Goal: Task Accomplishment & Management: Use online tool/utility

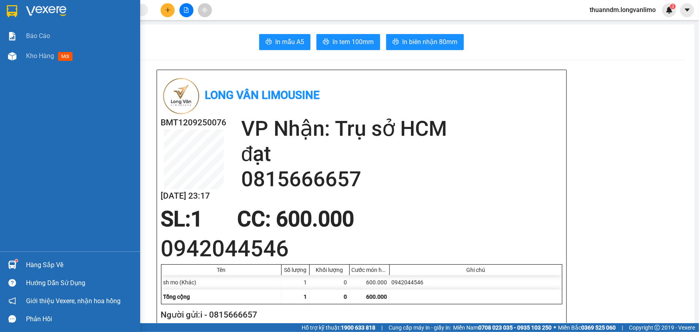
click at [5, 9] on div at bounding box center [12, 11] width 14 height 14
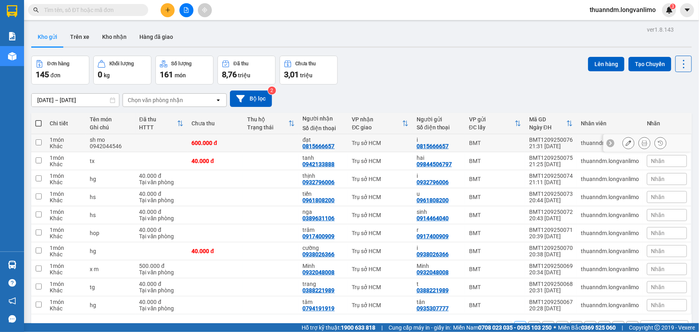
click at [626, 143] on icon at bounding box center [629, 143] width 6 height 6
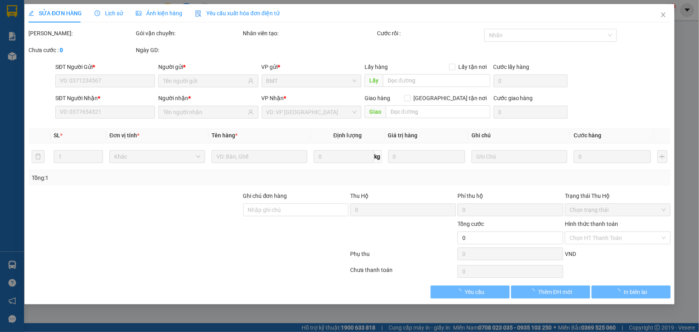
type input "0815666657"
type input "600.000"
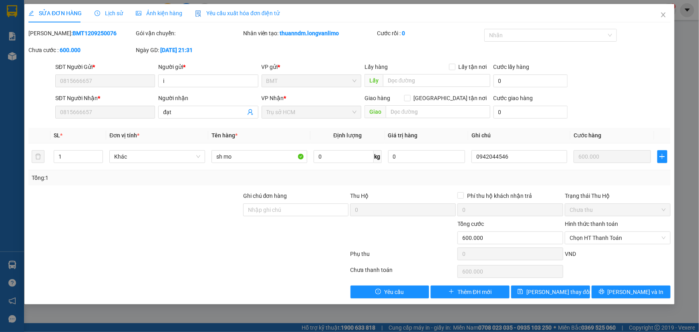
click at [169, 16] on span "Ảnh kiện hàng" at bounding box center [159, 13] width 46 height 6
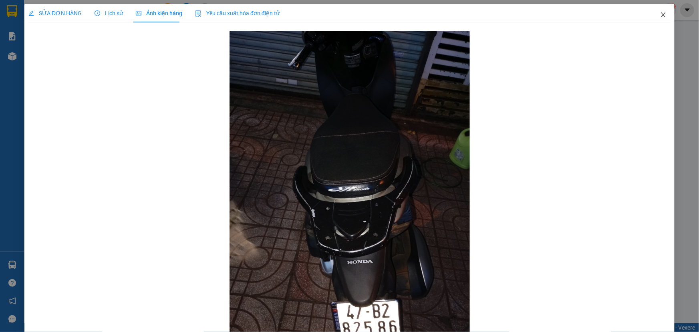
click at [656, 20] on span "Close" at bounding box center [663, 15] width 22 height 22
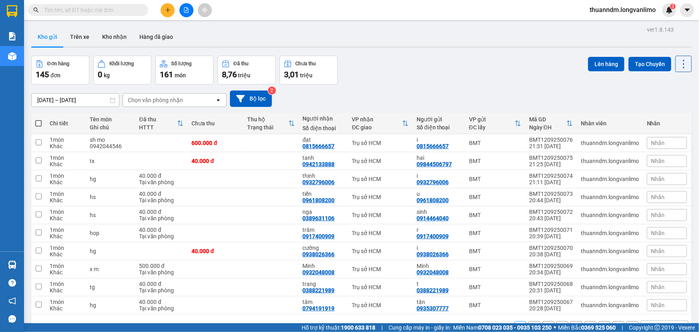
click at [76, 104] on div "ver 1.8.143 Kho gửi Trên xe Kho nhận Hàng đã giao Đơn hàng 145 đơn Khối lượng 0…" at bounding box center [361, 190] width 667 height 332
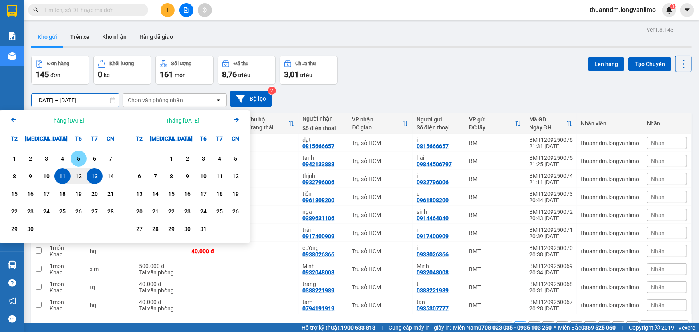
click at [81, 160] on div "5" at bounding box center [78, 159] width 11 height 10
type input "[DATE] – [DATE]"
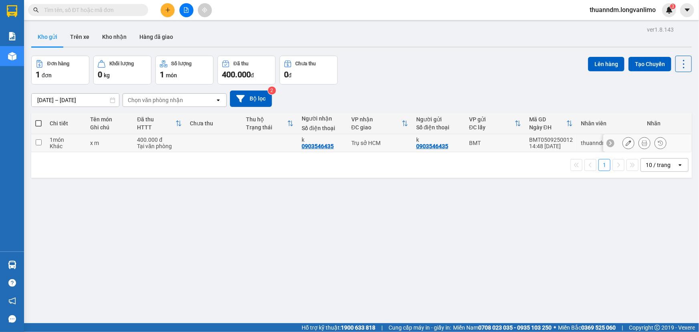
click at [626, 143] on icon at bounding box center [629, 143] width 6 height 6
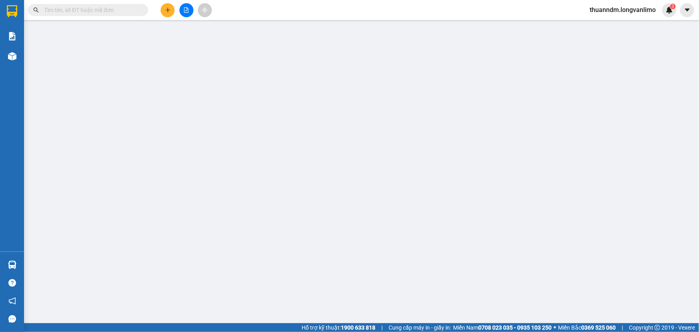
type input "0903546435"
type input "400.000"
type input "0"
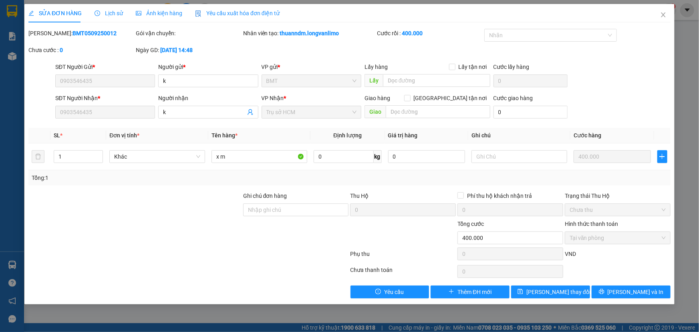
click at [178, 17] on div "Ảnh kiện hàng" at bounding box center [159, 13] width 46 height 9
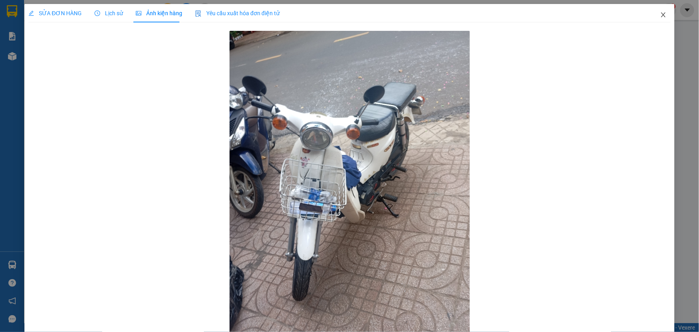
click at [661, 13] on icon "close" at bounding box center [663, 15] width 6 height 6
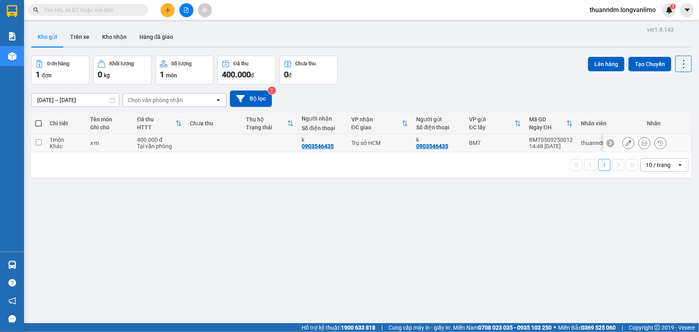
click at [628, 142] on button at bounding box center [628, 143] width 11 height 14
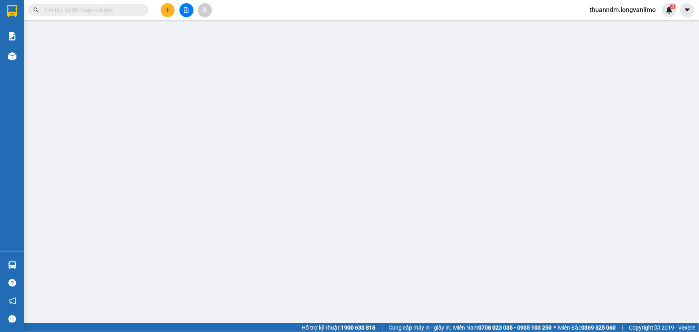
type input "0903546435"
type input "400.000"
type input "0"
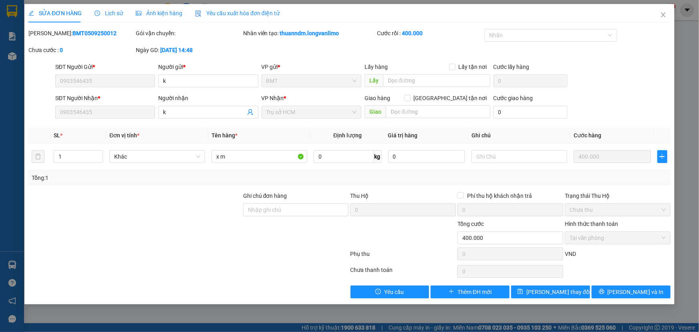
click at [178, 15] on span "Ảnh kiện hàng" at bounding box center [159, 13] width 46 height 6
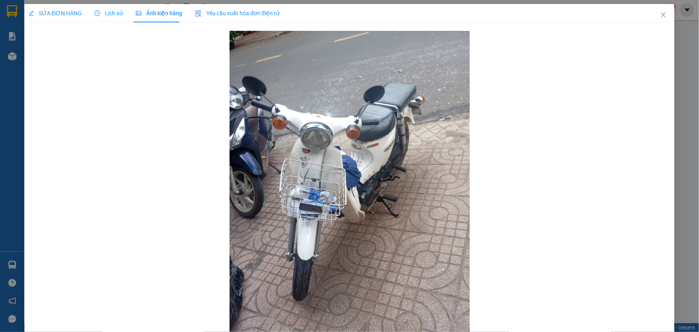
click at [104, 10] on span "Lịch sử" at bounding box center [109, 13] width 28 height 6
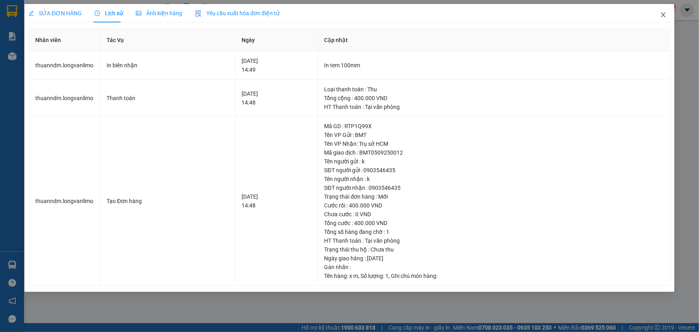
click at [663, 20] on span "Close" at bounding box center [663, 15] width 22 height 22
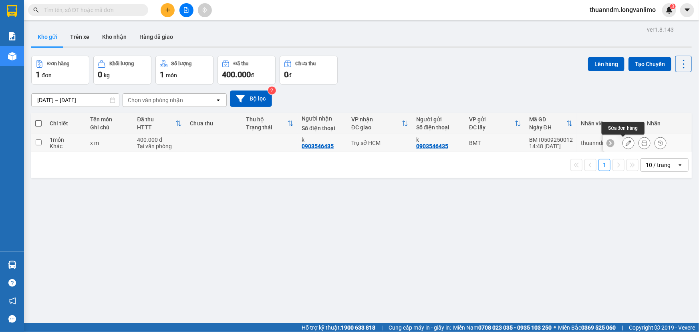
click at [626, 142] on icon at bounding box center [629, 143] width 6 height 6
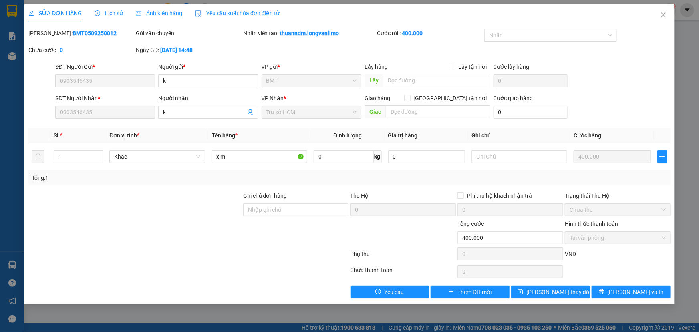
type input "0903546435"
type input "400.000"
type input "0"
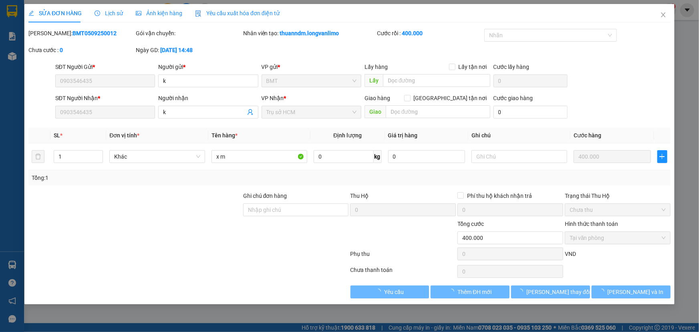
click at [152, 14] on span "Ảnh kiện hàng" at bounding box center [159, 13] width 46 height 6
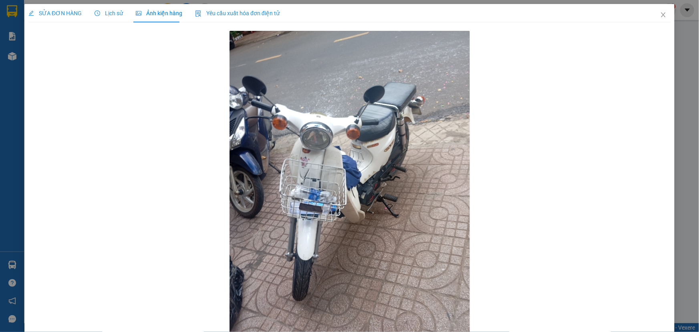
click at [103, 7] on div "Lịch sử" at bounding box center [109, 13] width 28 height 18
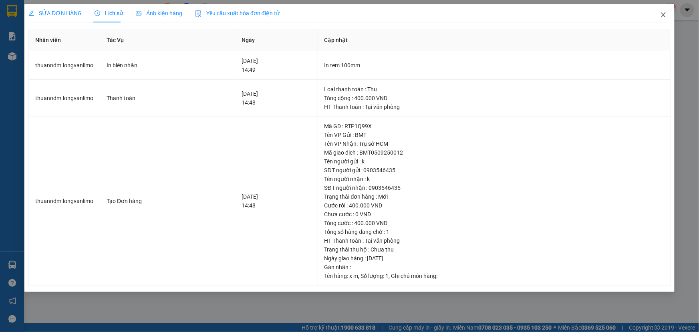
click at [669, 14] on span "Close" at bounding box center [663, 15] width 22 height 22
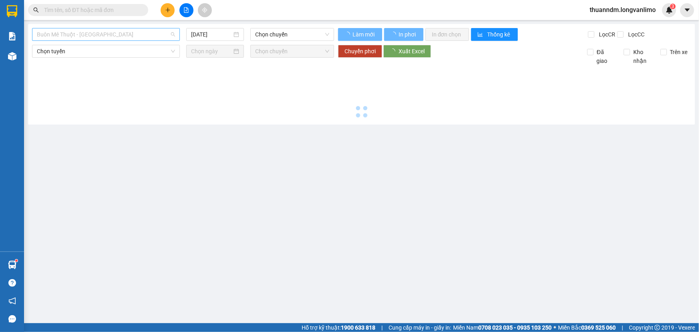
click at [139, 31] on span "Buôn Mê Thuột - [GEOGRAPHIC_DATA]" at bounding box center [106, 34] width 138 height 12
type input "[DATE]"
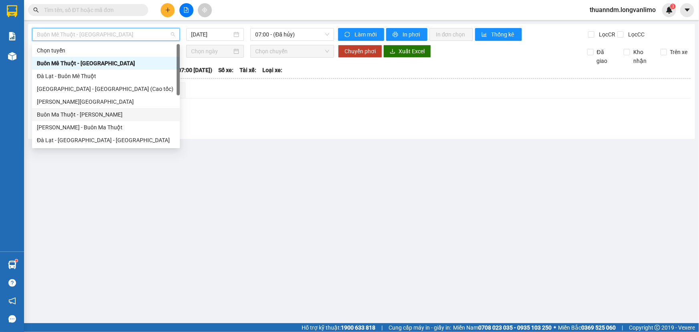
click at [111, 114] on div "Buôn Ma Thuột - [PERSON_NAME]" at bounding box center [106, 114] width 138 height 9
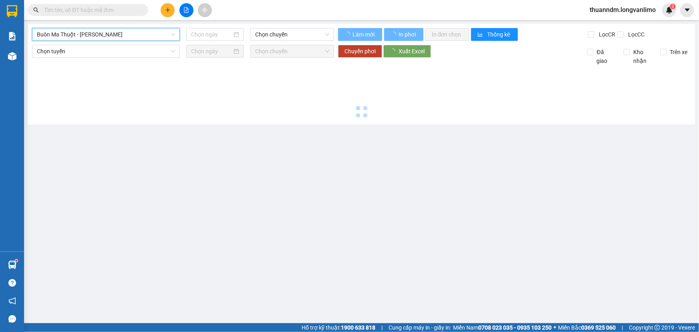
type input "[DATE]"
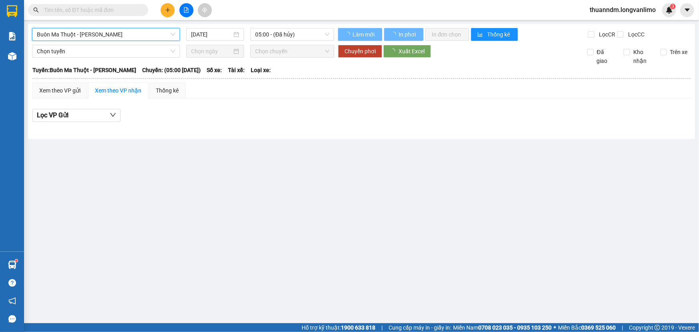
click at [140, 37] on span "Buôn Ma Thuột - [PERSON_NAME]" at bounding box center [106, 34] width 138 height 12
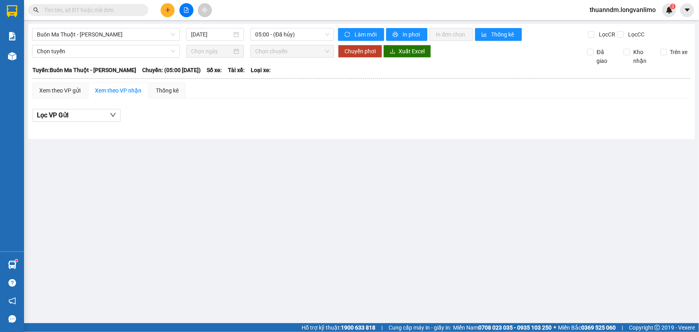
drag, startPoint x: 289, startPoint y: 85, endPoint x: 284, endPoint y: 44, distance: 40.4
click at [289, 85] on div "Xem theo VP gửi Xem theo VP nhận Thống kê" at bounding box center [361, 91] width 658 height 16
click at [132, 38] on span "Buôn Ma Thuột - [PERSON_NAME]" at bounding box center [106, 34] width 138 height 12
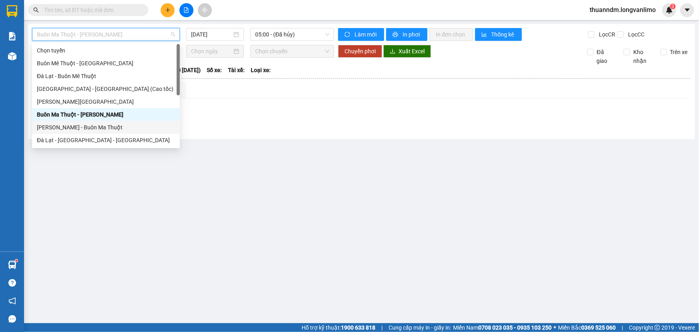
click at [111, 128] on div "[PERSON_NAME] - Buôn Ma Thuột" at bounding box center [106, 127] width 138 height 9
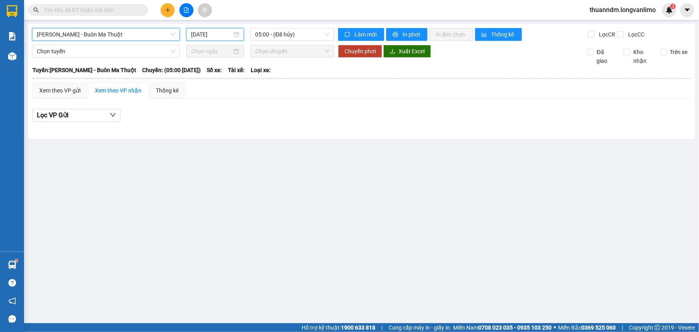
click at [201, 38] on input "[DATE]" at bounding box center [211, 34] width 41 height 9
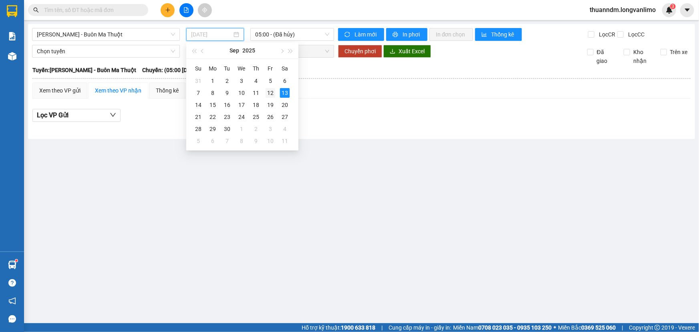
click at [271, 91] on div "12" at bounding box center [271, 93] width 10 height 10
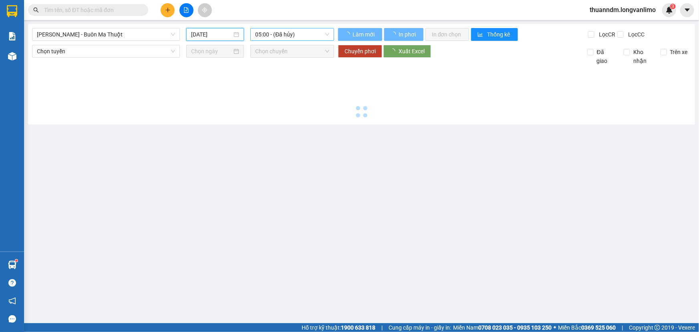
type input "[DATE]"
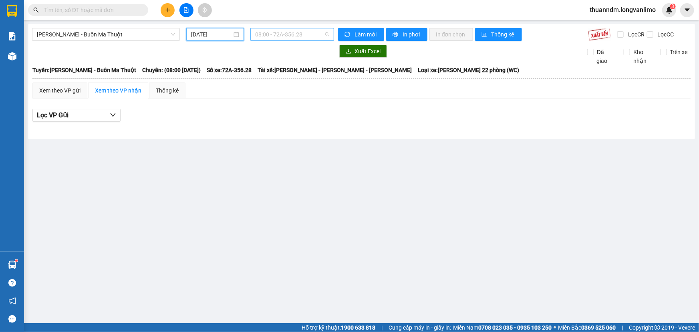
click at [272, 35] on span "08:00 - 72A-356.28" at bounding box center [292, 34] width 74 height 12
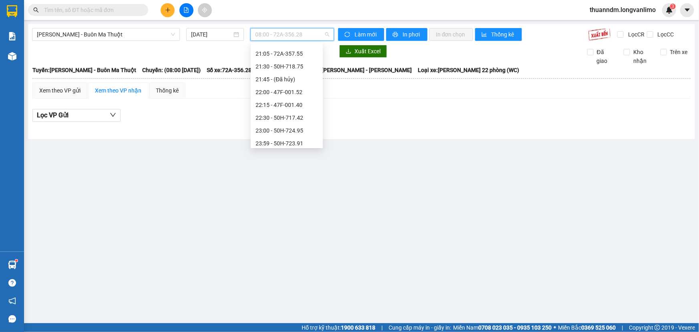
scroll to position [102, 0]
click at [301, 113] on div "22:30 - 50H-717.42" at bounding box center [287, 115] width 63 height 9
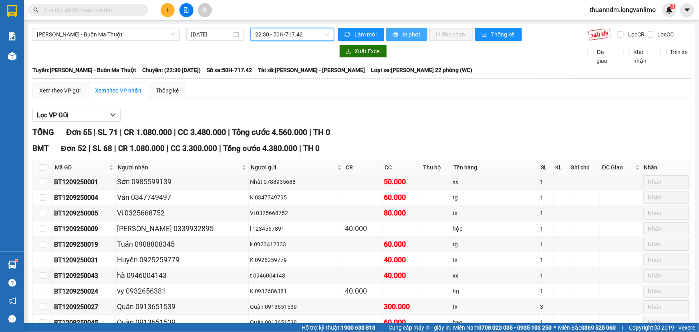
click at [403, 31] on span "In phơi" at bounding box center [412, 34] width 18 height 9
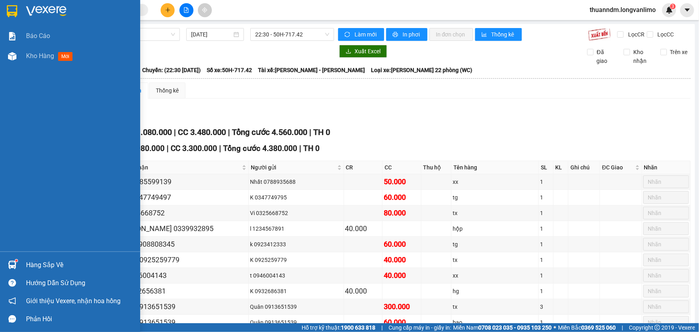
click at [9, 6] on img at bounding box center [12, 11] width 10 height 12
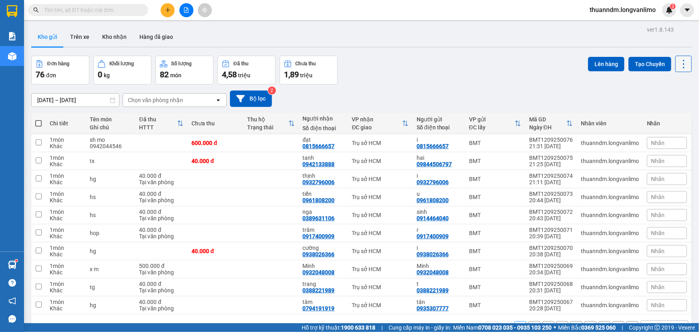
click at [681, 66] on icon at bounding box center [684, 64] width 11 height 11
click at [676, 99] on span "Xuất excel" at bounding box center [669, 100] width 26 height 8
click at [184, 11] on icon "file-add" at bounding box center [187, 10] width 6 height 6
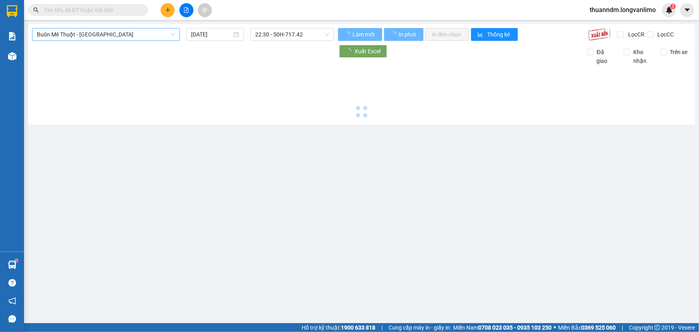
type input "13/09/2025"
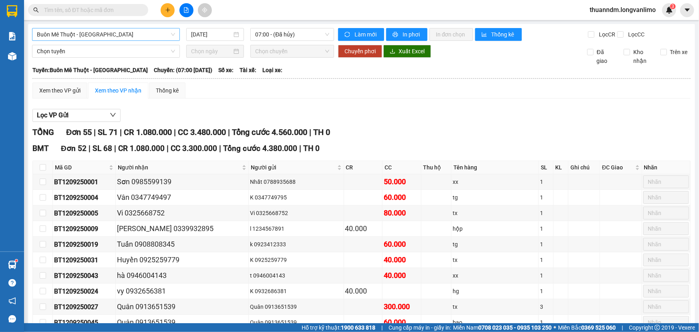
click at [160, 34] on span "Buôn Mê Thuột - Đà Lạt" at bounding box center [106, 34] width 138 height 12
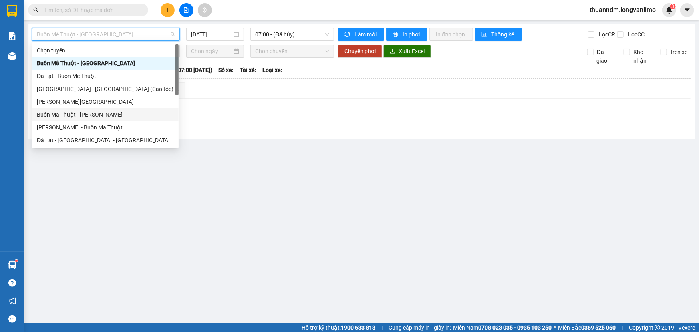
click at [131, 117] on div "Buôn Ma Thuột - Hồ Chí Minh" at bounding box center [105, 114] width 137 height 9
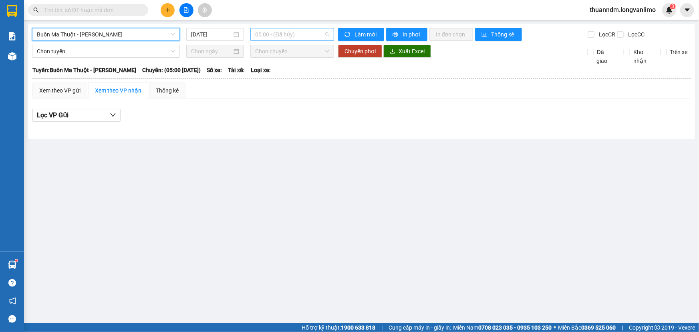
click at [275, 36] on span "05:00 - (Đã hủy)" at bounding box center [292, 34] width 74 height 12
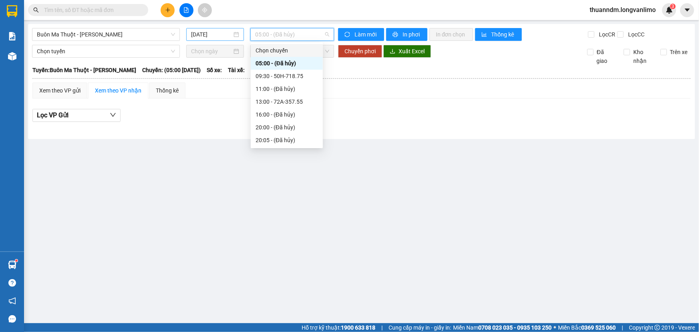
click at [232, 33] on div "13/09/2025" at bounding box center [215, 34] width 48 height 9
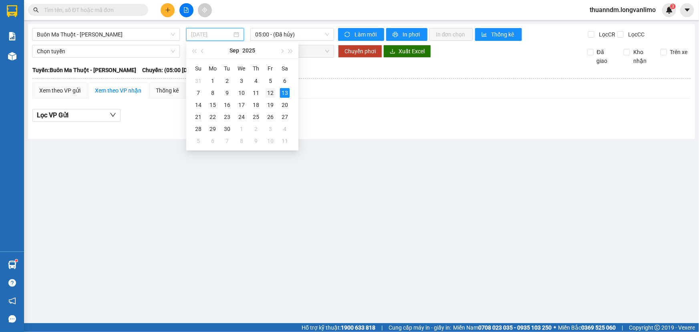
click at [267, 91] on div "12" at bounding box center [271, 93] width 10 height 10
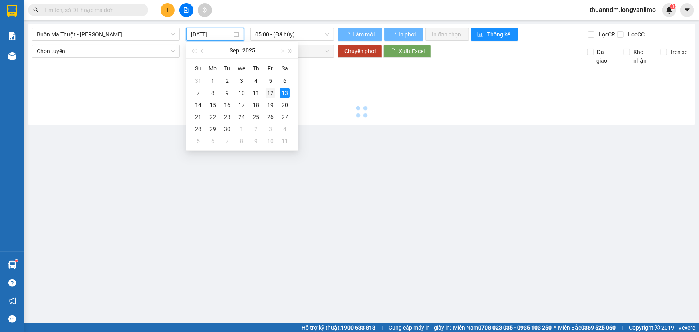
type input "12/09/2025"
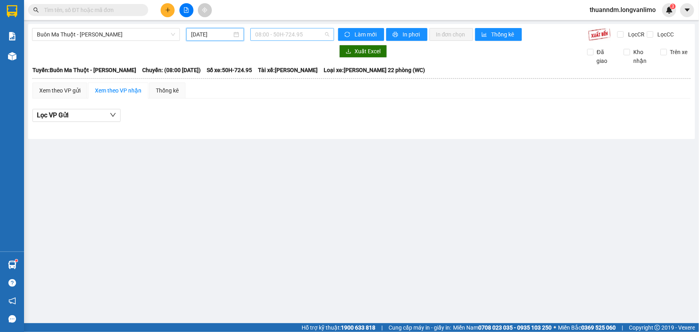
click at [293, 36] on span "08:00 - 50H-724.95" at bounding box center [292, 34] width 74 height 12
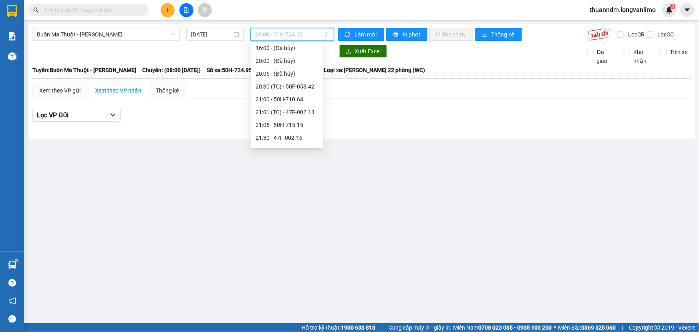
scroll to position [73, 0]
click at [295, 119] on div "21:30 - 47F-002.16" at bounding box center [287, 119] width 63 height 9
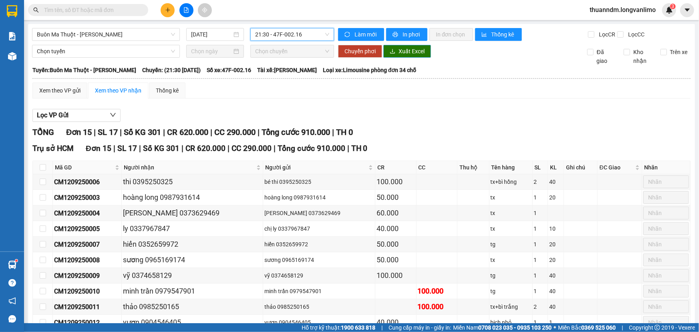
click at [396, 52] on button "Xuất Excel" at bounding box center [408, 51] width 48 height 13
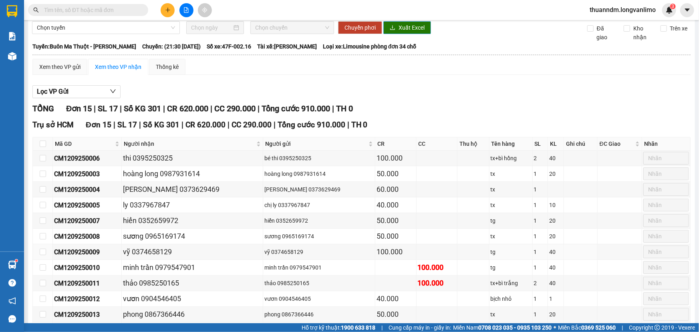
scroll to position [36, 0]
